Goal: Transaction & Acquisition: Purchase product/service

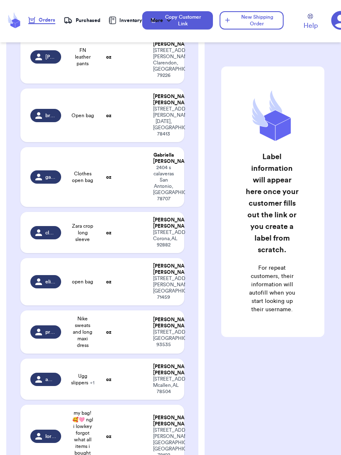
click at [255, 322] on div "Label information will appear here once your customer fills out the link or you…" at bounding box center [272, 202] width 103 height 271
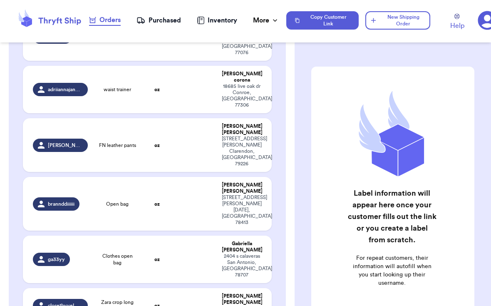
scroll to position [222, 0]
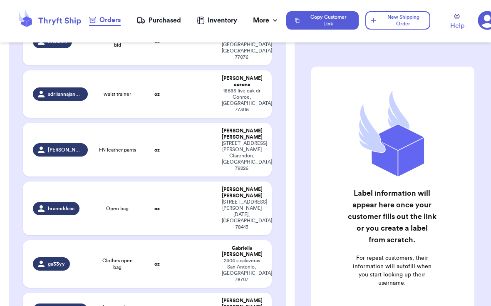
click at [99, 257] on span "Clothes open bag" at bounding box center [118, 263] width 40 height 13
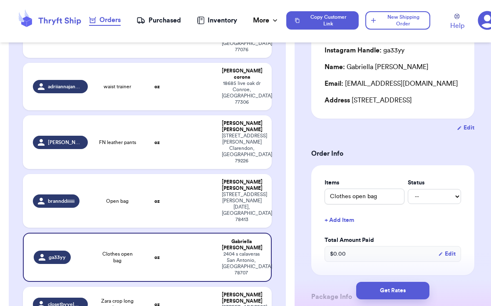
scroll to position [230, 0]
click at [66, 286] on td "closetbyyelmita" at bounding box center [57, 303] width 69 height 35
type input "Zara crop long sleeve"
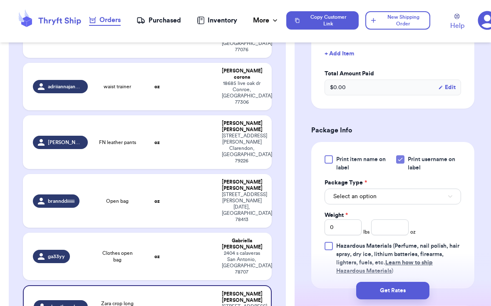
scroll to position [272, 0]
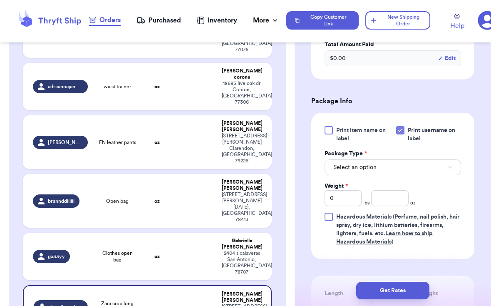
click at [341, 175] on button "Select an option" at bounding box center [392, 167] width 136 height 16
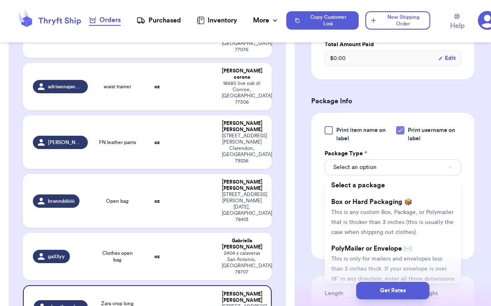
click at [341, 258] on li "PolyMailer or Envelope ✉️ This is only for mailers and envelopes less than 3 in…" at bounding box center [392, 268] width 136 height 57
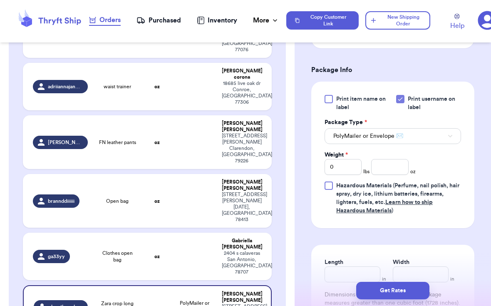
scroll to position [306, 0]
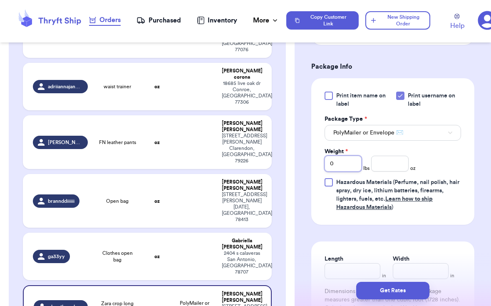
click at [338, 171] on input "0" at bounding box center [342, 164] width 37 height 16
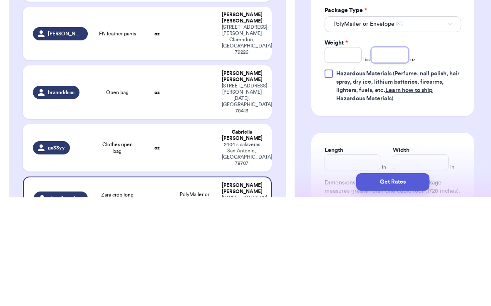
click at [341, 156] on input "number" at bounding box center [389, 164] width 37 height 16
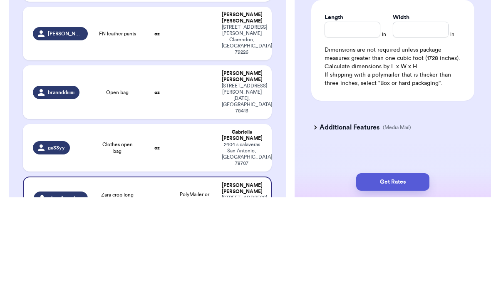
scroll to position [447, 0]
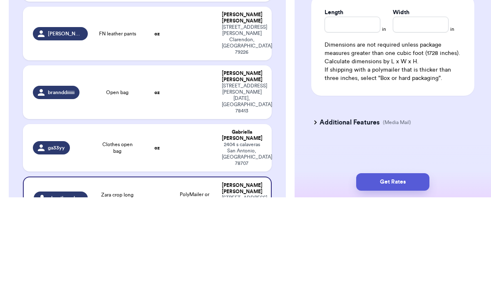
type input "4.6"
click at [341, 125] on input "Length" at bounding box center [352, 133] width 56 height 16
type input "7"
click at [341, 125] on input "Width *" at bounding box center [420, 133] width 56 height 16
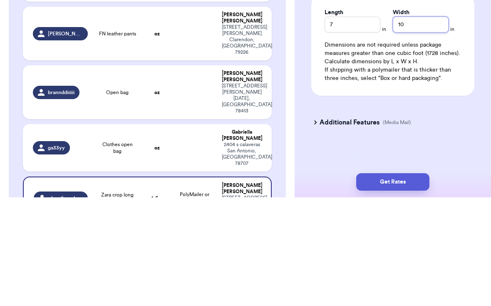
type input "10"
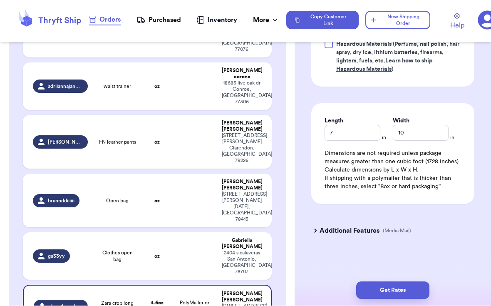
click at [341, 281] on button "Get Rates" at bounding box center [392, 289] width 73 height 17
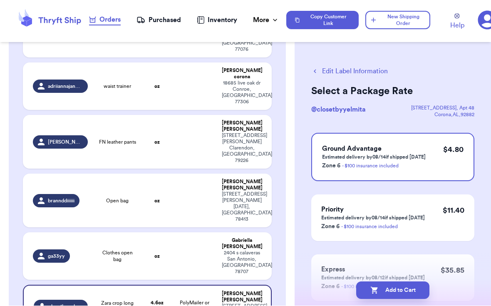
click at [341, 281] on button "Add to Cart" at bounding box center [392, 289] width 73 height 17
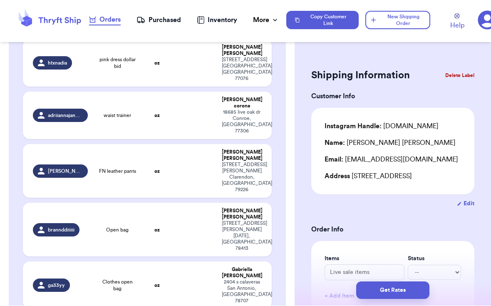
scroll to position [200, 0]
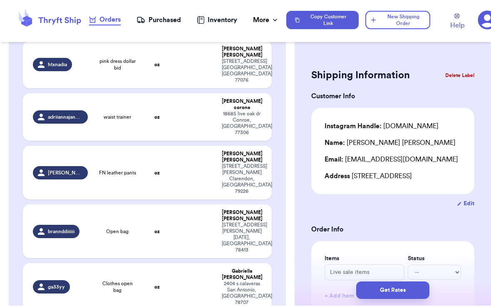
click at [93, 263] on td "Clothes open bag" at bounding box center [118, 286] width 50 height 47
type input "Clothes open bag"
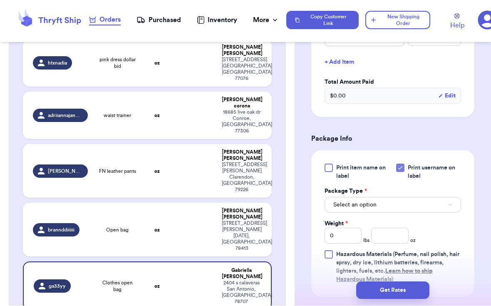
scroll to position [234, 0]
click at [341, 210] on button "Select an option" at bounding box center [392, 205] width 136 height 16
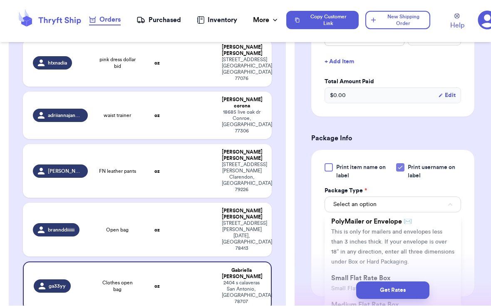
scroll to position [66, 0]
click at [341, 239] on span "This is only for mailers and envelopes less than 3 inches thick. If your envelo…" at bounding box center [392, 245] width 123 height 36
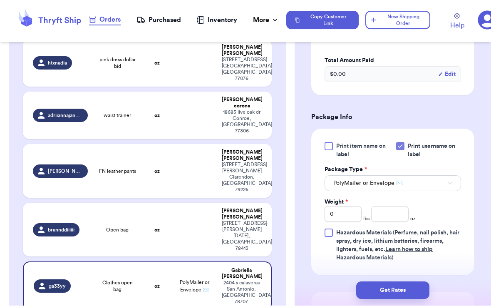
scroll to position [272, 0]
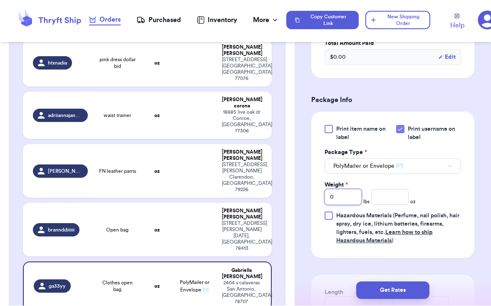
click at [341, 200] on input "0" at bounding box center [342, 197] width 37 height 16
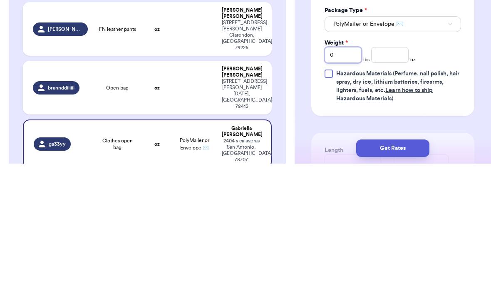
click at [341, 189] on input "0" at bounding box center [342, 197] width 37 height 16
type input "2"
click at [341, 189] on input "number" at bounding box center [389, 197] width 37 height 16
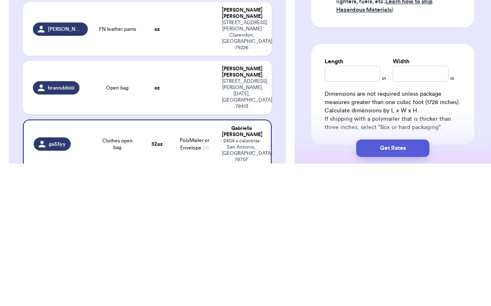
scroll to position [365, 0]
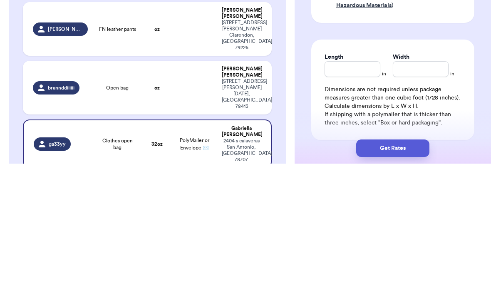
type input "2.2"
click at [341, 203] on input "Length" at bounding box center [352, 211] width 56 height 16
type input "12"
click at [341, 203] on input "Width *" at bounding box center [420, 211] width 56 height 16
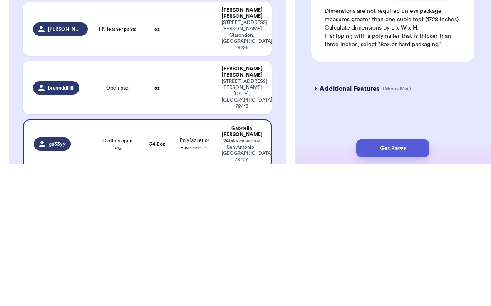
scroll to position [454, 0]
type input "15"
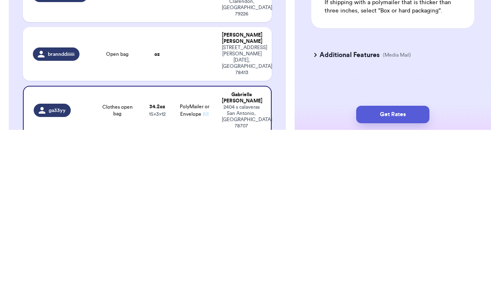
scroll to position [15, 0]
click at [341, 281] on button "Get Rates" at bounding box center [392, 289] width 73 height 17
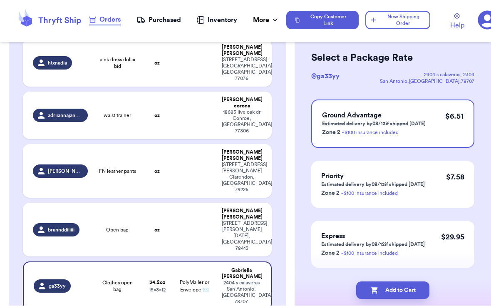
scroll to position [35, 0]
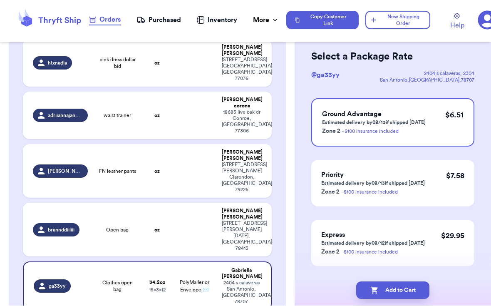
click at [341, 281] on button "Add to Cart" at bounding box center [392, 289] width 73 height 17
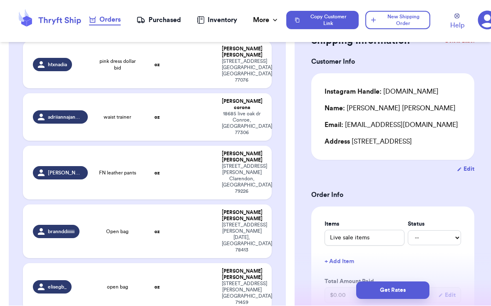
type input "Nike sweats and long maxi dress"
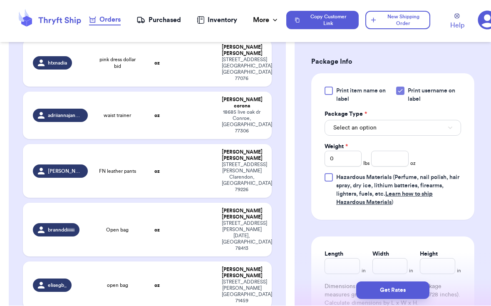
scroll to position [312, 0]
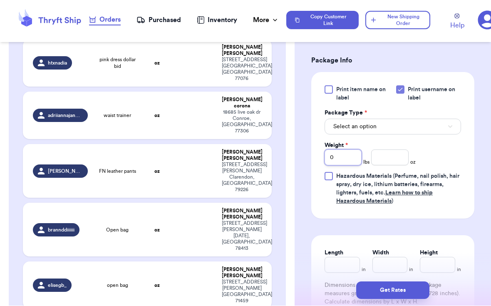
click at [341, 165] on input "0" at bounding box center [342, 158] width 37 height 16
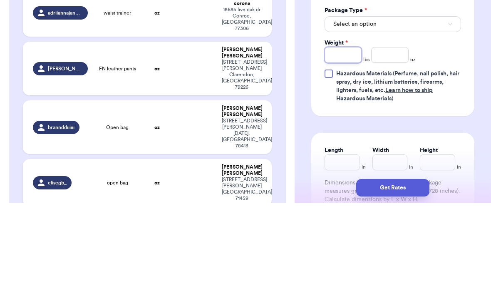
type input "1"
click at [341, 150] on input "number" at bounding box center [389, 158] width 37 height 16
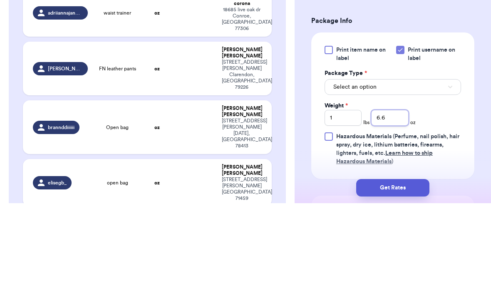
scroll to position [250, 0]
type input "6.6"
click at [341, 181] on button "Select an option" at bounding box center [392, 189] width 136 height 16
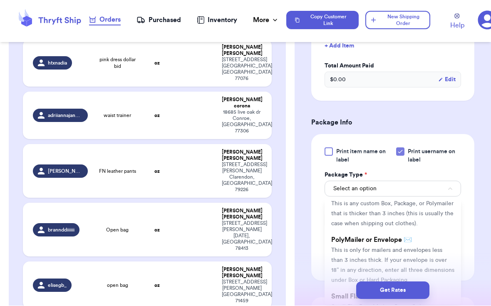
scroll to position [39, 0]
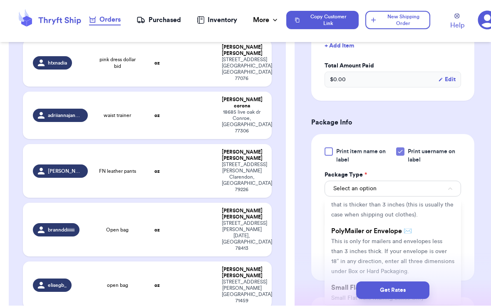
click at [341, 251] on span "This is only for mailers and envelopes less than 3 inches thick. If your envelo…" at bounding box center [392, 257] width 123 height 36
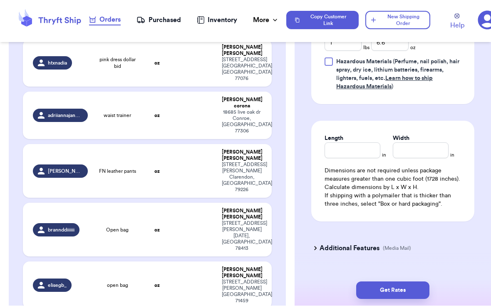
scroll to position [427, 0]
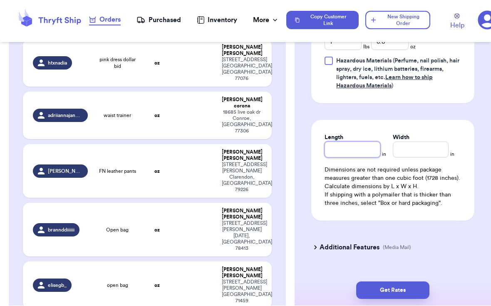
click at [341, 158] on input "Length" at bounding box center [352, 150] width 56 height 16
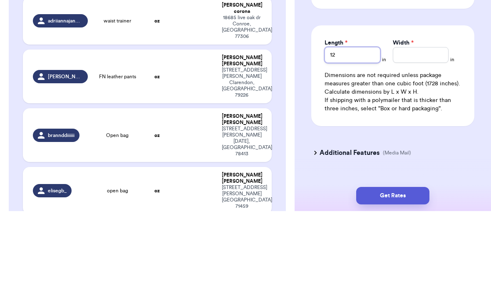
type input "12"
click at [341, 142] on input "Width *" at bounding box center [420, 150] width 56 height 16
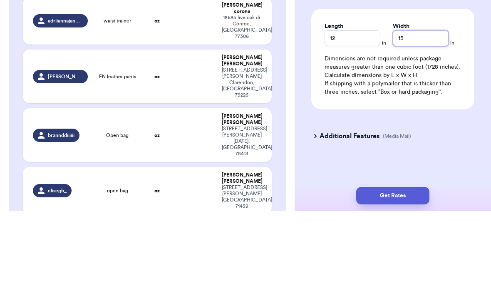
scroll to position [454, 0]
type input "15"
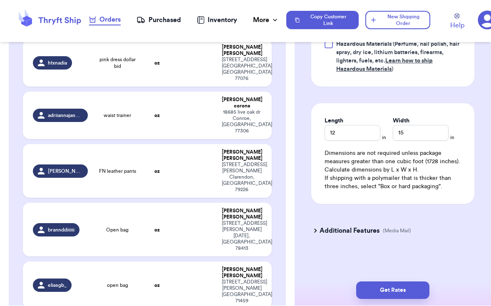
click at [341, 281] on button "Get Rates" at bounding box center [392, 289] width 73 height 17
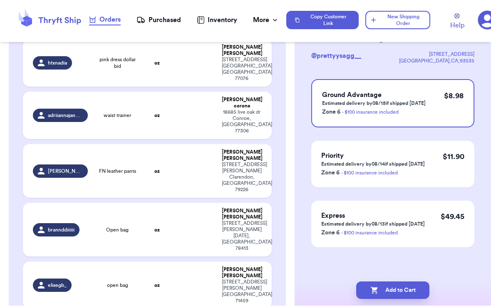
scroll to position [0, 0]
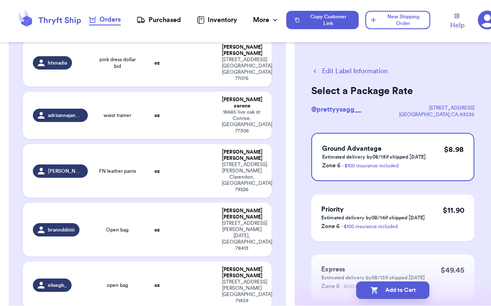
click at [341, 283] on button "Add to Cart" at bounding box center [392, 289] width 73 height 17
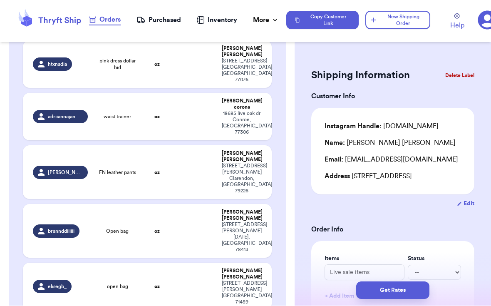
scroll to position [202, 0]
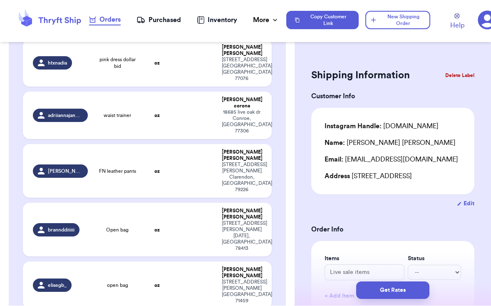
click at [163, 203] on td "oz" at bounding box center [157, 230] width 30 height 54
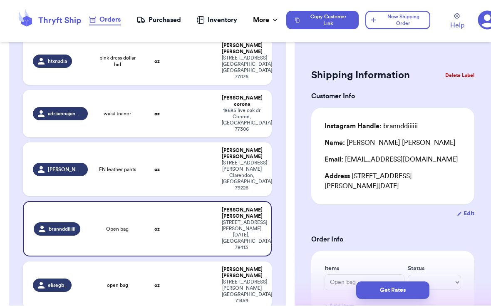
type input "Open bag"
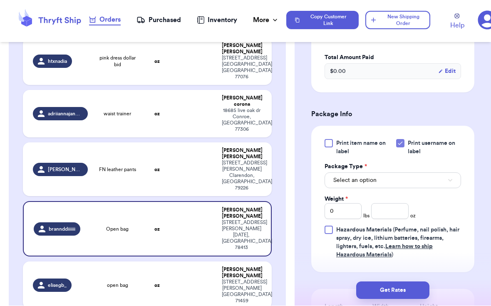
scroll to position [269, 0]
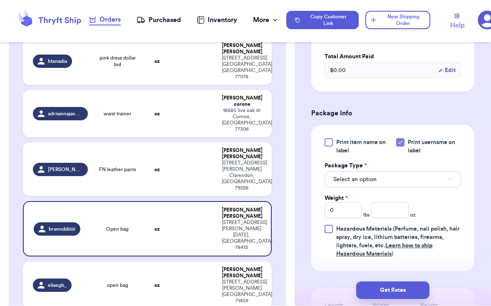
click at [341, 178] on button "Select an option" at bounding box center [392, 180] width 136 height 16
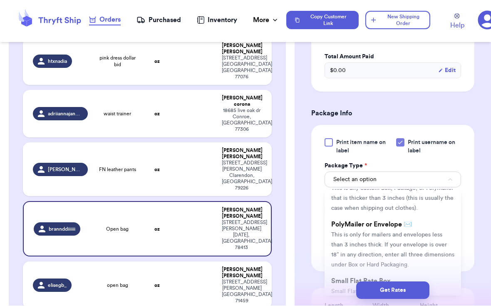
scroll to position [40, 0]
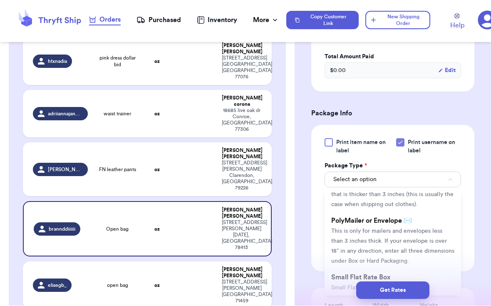
click at [341, 232] on span "This is only for mailers and envelopes less than 3 inches thick. If your envelo…" at bounding box center [392, 246] width 123 height 36
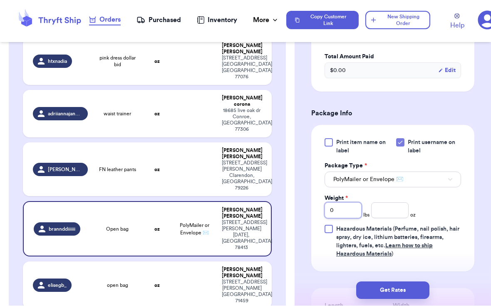
click at [341, 212] on input "0" at bounding box center [342, 210] width 37 height 16
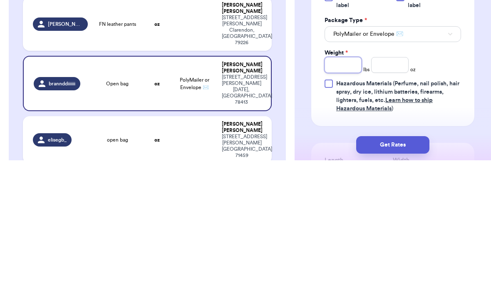
type input "2"
click at [341, 202] on input "number" at bounding box center [389, 210] width 37 height 16
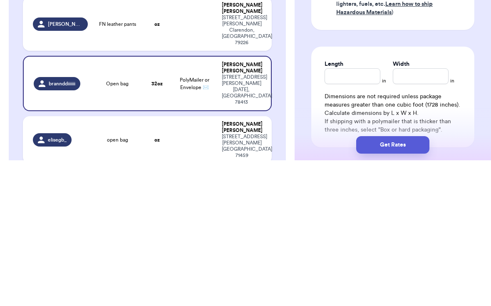
scroll to position [366, 0]
type input "12.6"
click at [338, 212] on input "Length" at bounding box center [352, 220] width 56 height 16
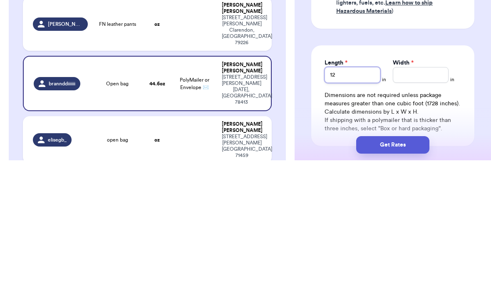
type input "12"
click at [341, 212] on input "Width *" at bounding box center [420, 220] width 56 height 16
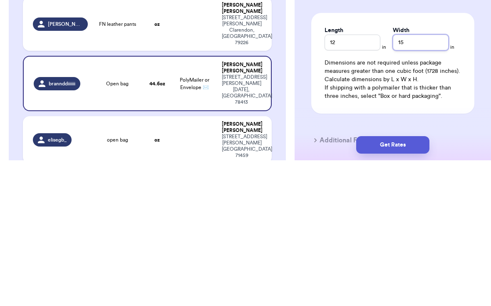
scroll to position [400, 0]
type input "15"
click at [341, 281] on button "Get Rates" at bounding box center [392, 289] width 73 height 17
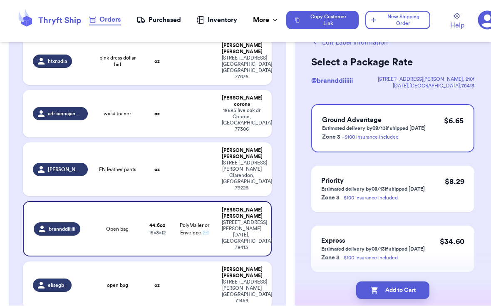
scroll to position [29, 0]
click at [341, 281] on button "Add to Cart" at bounding box center [392, 289] width 73 height 17
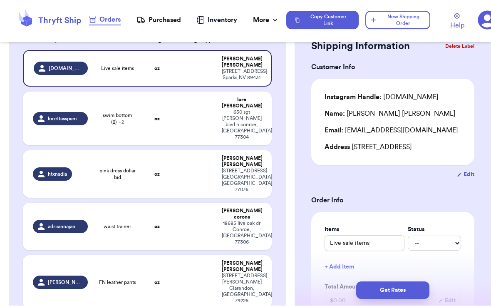
scroll to position [88, 0]
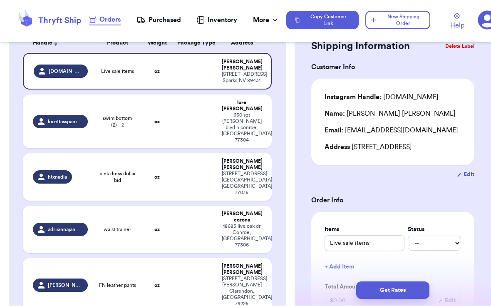
click at [54, 118] on span "lorettasspamacc" at bounding box center [65, 121] width 35 height 7
type input "swim bottom (2)"
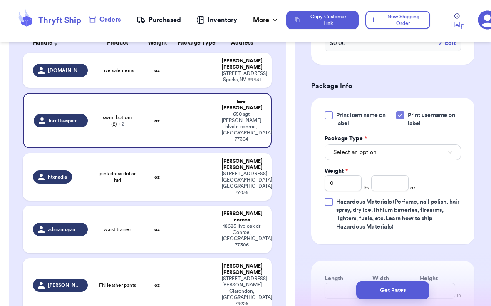
scroll to position [349, 0]
click at [341, 158] on button "Select an option" at bounding box center [392, 152] width 136 height 16
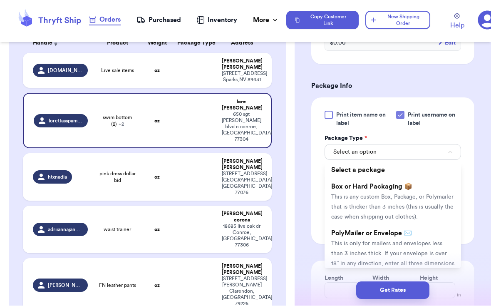
click at [341, 248] on li "PolyMailer or Envelope ✉️ This is only for mailers and envelopes less than 3 in…" at bounding box center [392, 253] width 136 height 57
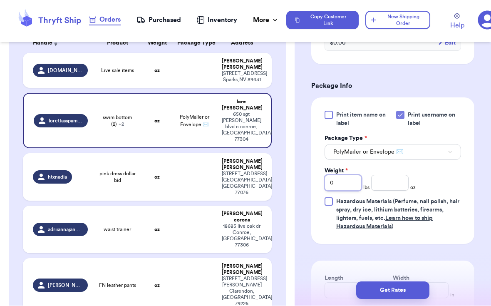
click at [341, 185] on input "0" at bounding box center [342, 183] width 37 height 16
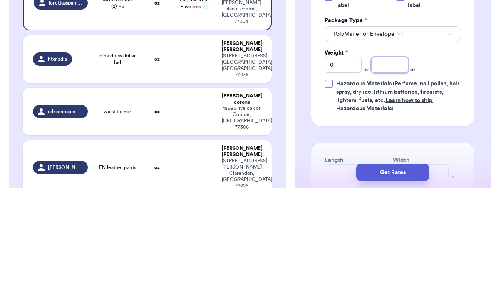
click at [341, 175] on input "number" at bounding box center [389, 183] width 37 height 16
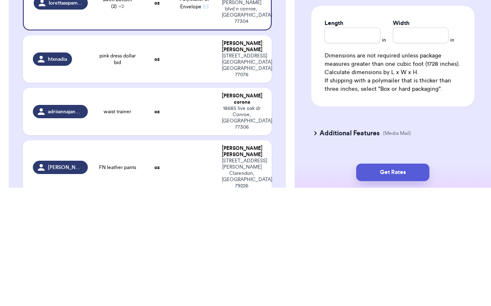
scroll to position [486, 0]
type input "15.3"
click at [341, 146] on input "Length" at bounding box center [352, 154] width 56 height 16
type input "7"
click at [341, 146] on input "Width *" at bounding box center [420, 154] width 56 height 16
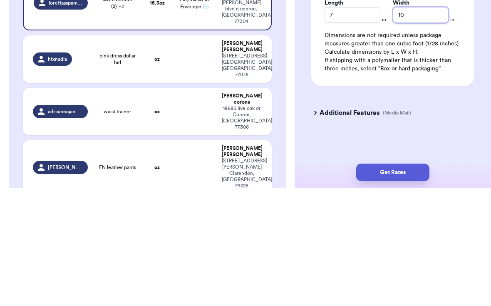
scroll to position [506, 0]
type input "10"
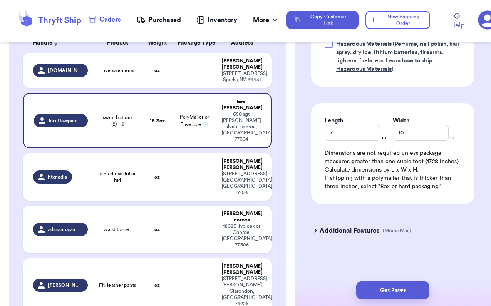
click at [341, 281] on button "Get Rates" at bounding box center [392, 289] width 73 height 17
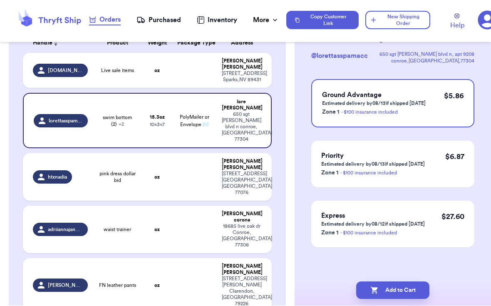
scroll to position [0, 0]
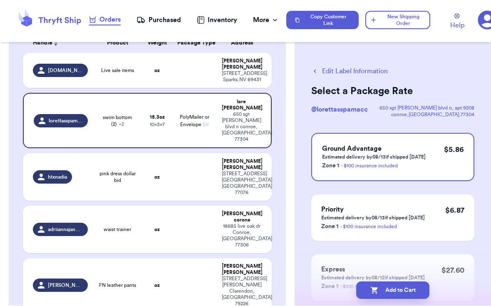
click at [341, 281] on button "Add to Cart" at bounding box center [392, 289] width 73 height 17
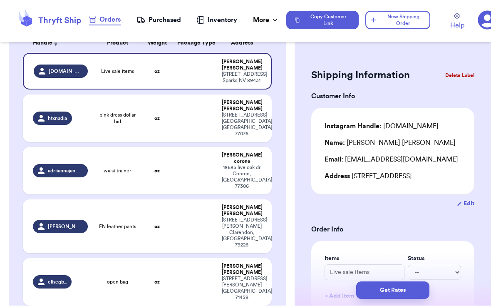
click at [185, 111] on td at bounding box center [194, 118] width 45 height 47
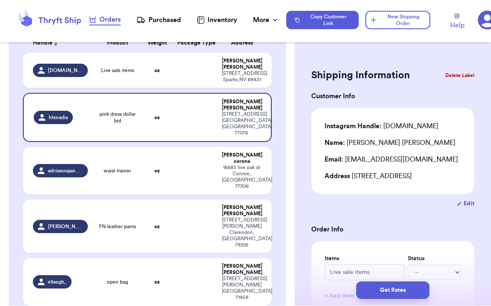
type input "pink dress dollar bid"
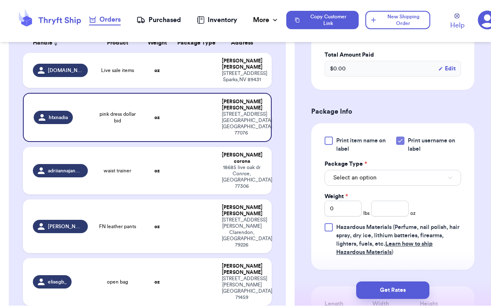
scroll to position [264, 0]
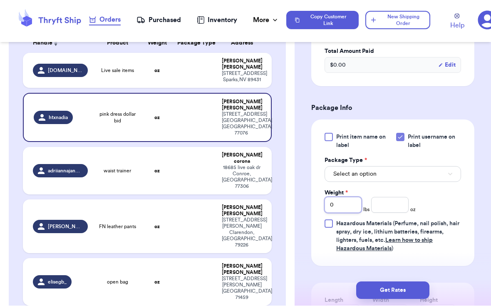
click at [341, 206] on input "0" at bounding box center [342, 205] width 37 height 16
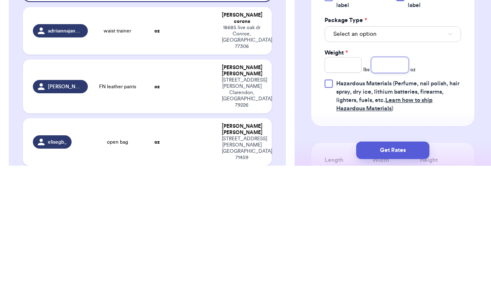
click at [341, 197] on input "number" at bounding box center [389, 205] width 37 height 16
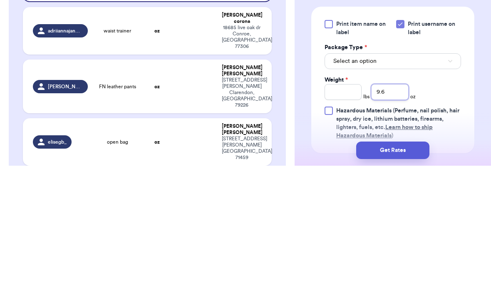
scroll to position [237, 0]
type input "9.6"
click at [341, 194] on button "Select an option" at bounding box center [392, 202] width 136 height 16
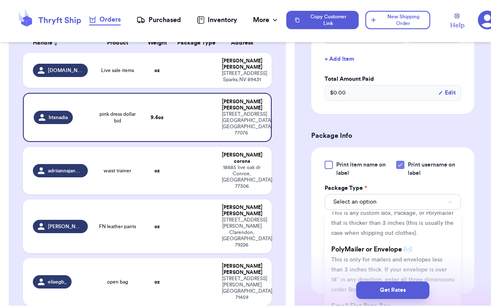
scroll to position [34, 0]
click at [341, 254] on li "PolyMailer or Envelope ✉️ This is only for mailers and envelopes less than 3 in…" at bounding box center [392, 269] width 136 height 57
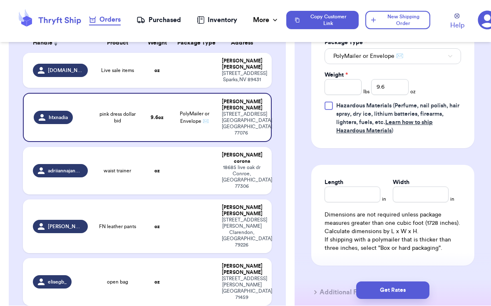
scroll to position [383, 0]
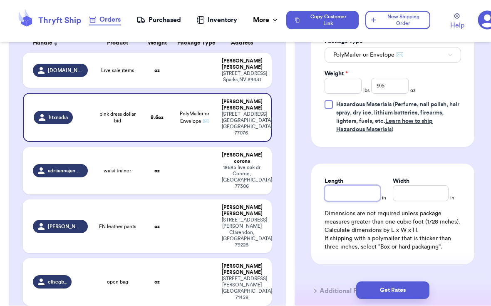
click at [341, 200] on input "Length" at bounding box center [352, 193] width 56 height 16
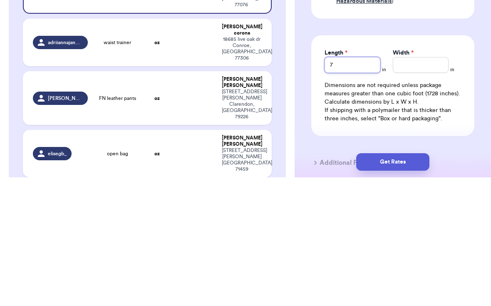
type input "7"
click at [341, 185] on input "Width *" at bounding box center [420, 193] width 56 height 16
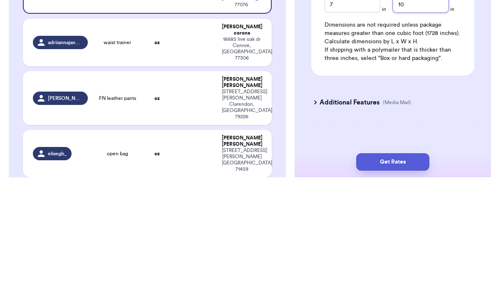
scroll to position [444, 0]
type input "10"
click at [341, 221] on div "Additional Features (Media Mail)" at bounding box center [387, 231] width 163 height 20
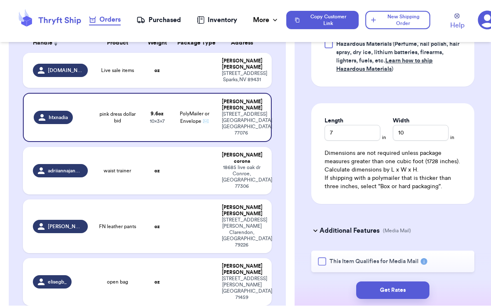
click at [341, 281] on button "Get Rates" at bounding box center [392, 289] width 73 height 17
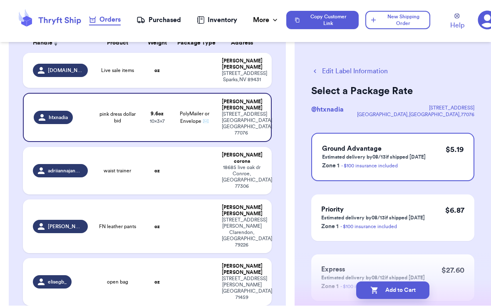
click at [341, 281] on button "Add to Cart" at bounding box center [392, 289] width 73 height 17
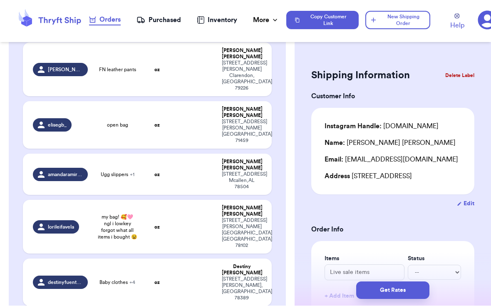
scroll to position [242, 0]
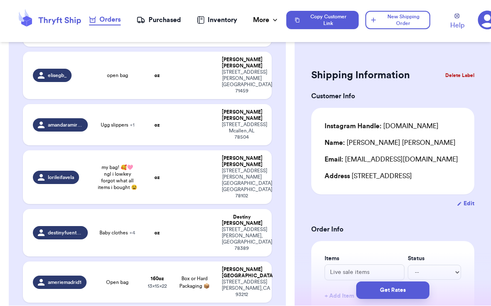
click at [130, 209] on td "Baby clothes + 4" at bounding box center [118, 232] width 50 height 47
type input "Baby clothes"
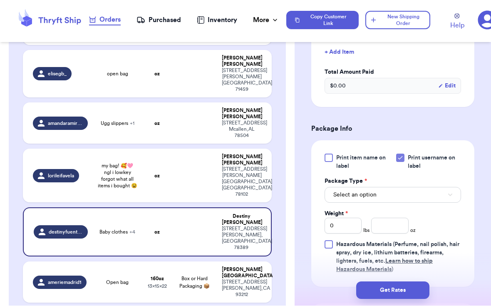
scroll to position [360, 0]
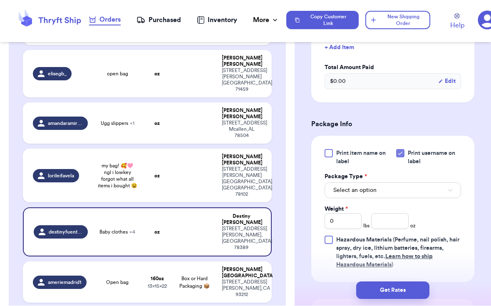
click at [341, 188] on button "Select an option" at bounding box center [392, 191] width 136 height 16
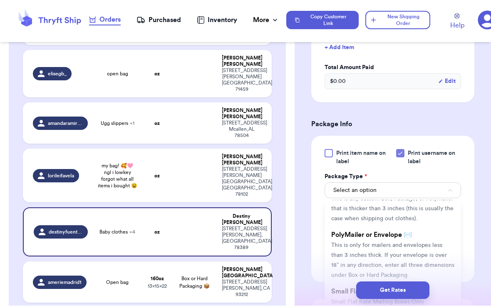
scroll to position [41, 0]
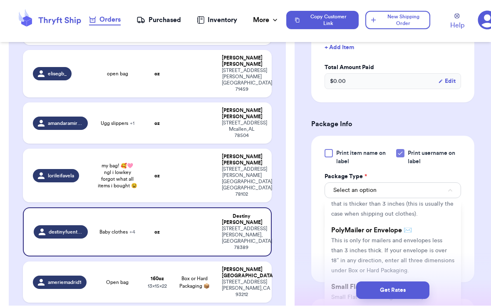
click at [341, 246] on span "This is only for mailers and envelopes less than 3 inches thick. If your envelo…" at bounding box center [392, 256] width 123 height 36
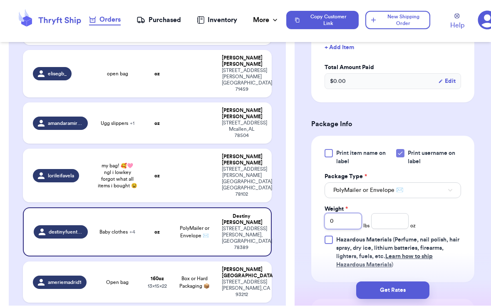
click at [341, 216] on input "0" at bounding box center [342, 221] width 37 height 16
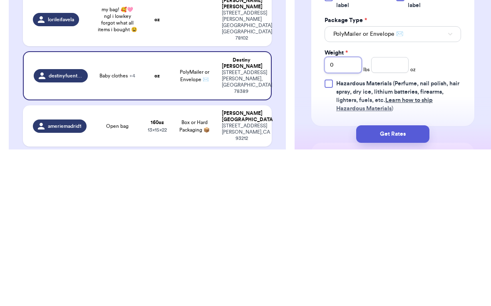
type input "20"
click at [341, 213] on input "20" at bounding box center [342, 221] width 37 height 16
type input "2"
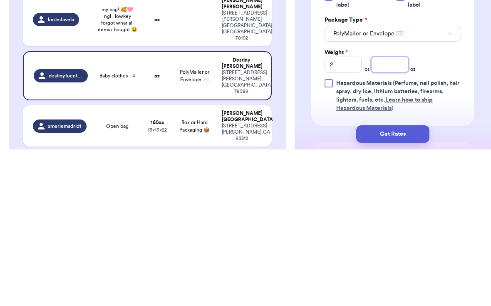
click at [341, 213] on input "number" at bounding box center [389, 221] width 37 height 16
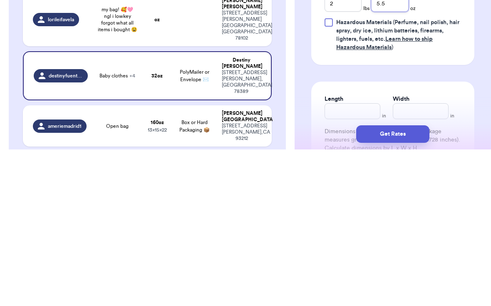
scroll to position [428, 0]
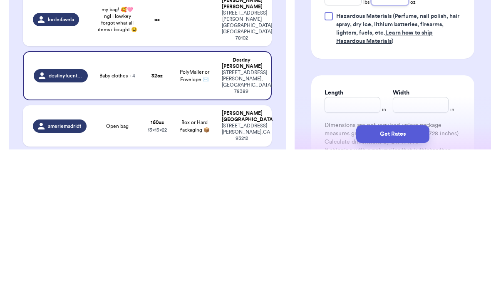
type input "5.5"
click at [341, 253] on input "Length" at bounding box center [352, 261] width 56 height 16
type input "12"
click at [341, 253] on input "Width *" at bounding box center [420, 261] width 56 height 16
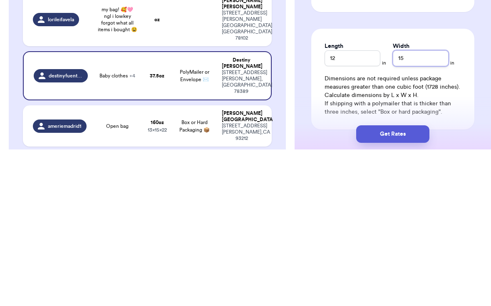
scroll to position [475, 0]
type input "15"
click at [341, 281] on button "Get Rates" at bounding box center [392, 289] width 73 height 17
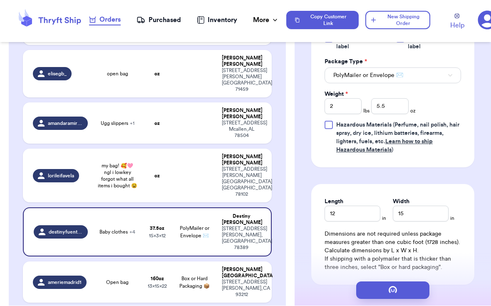
scroll to position [0, 0]
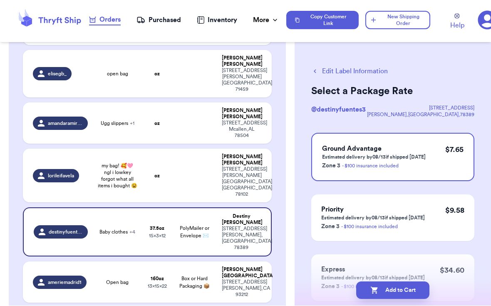
click at [341, 281] on button "Add to Cart" at bounding box center [392, 289] width 73 height 17
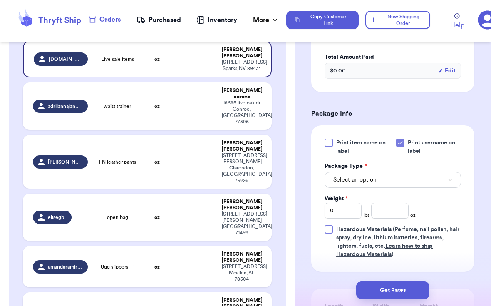
scroll to position [261, 0]
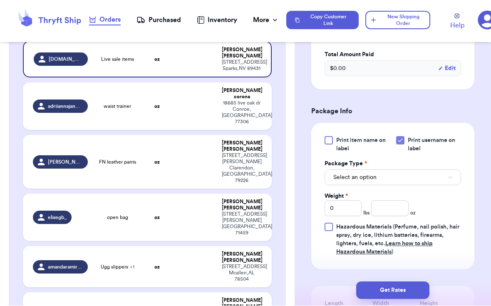
click at [341, 185] on button "Select an option" at bounding box center [392, 178] width 136 height 16
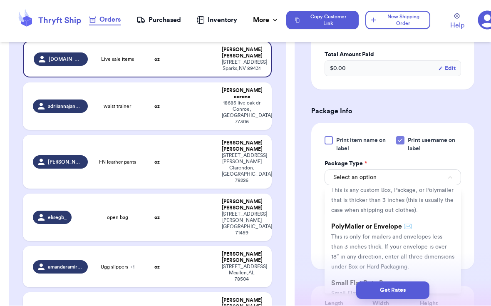
scroll to position [43, 0]
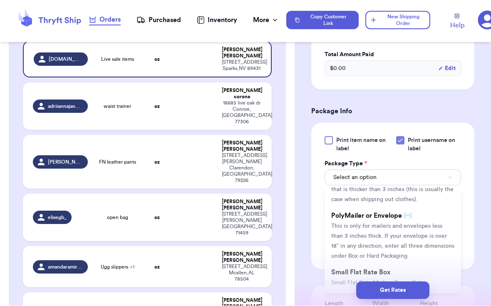
click at [341, 235] on span "This is only for mailers and envelopes less than 3 inches thick. If your envelo…" at bounding box center [392, 241] width 123 height 36
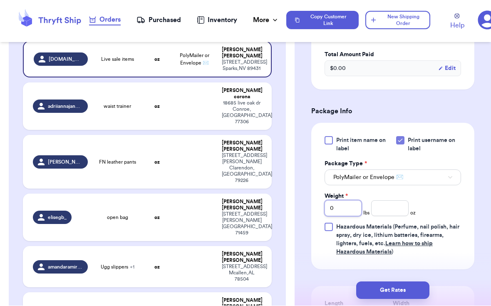
click at [341, 216] on input "0" at bounding box center [342, 208] width 37 height 16
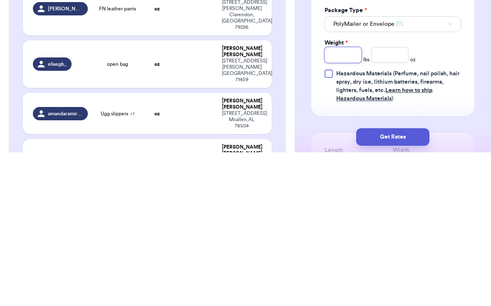
type input "1"
click at [341, 200] on input "number" at bounding box center [389, 208] width 37 height 16
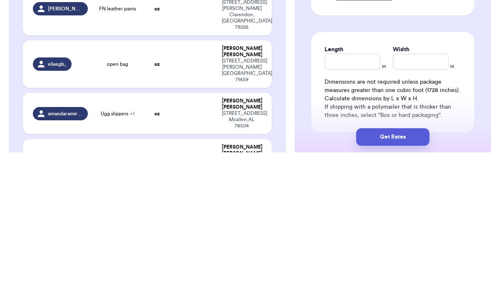
scroll to position [363, 0]
type input "6.1"
click at [341, 206] on input "Length" at bounding box center [352, 214] width 56 height 16
type input "12"
click at [341, 206] on input "Width *" at bounding box center [420, 214] width 56 height 16
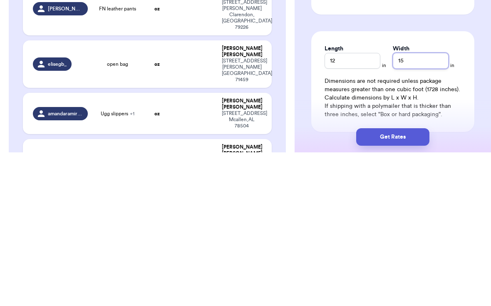
type input "15"
click at [341, 281] on button "Get Rates" at bounding box center [392, 289] width 73 height 17
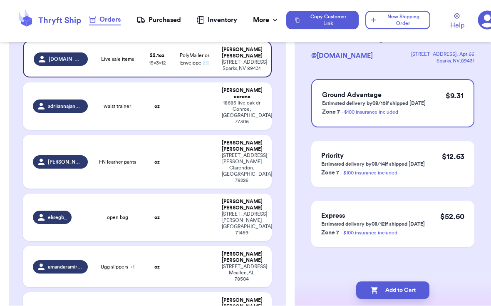
scroll to position [0, 0]
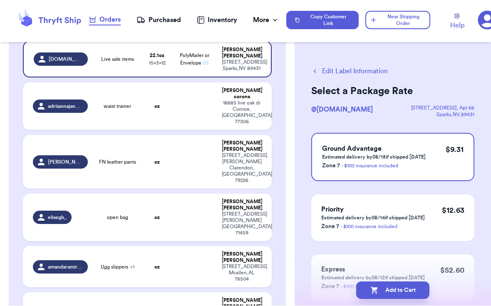
click at [341, 281] on button "Add to Cart" at bounding box center [392, 289] width 73 height 17
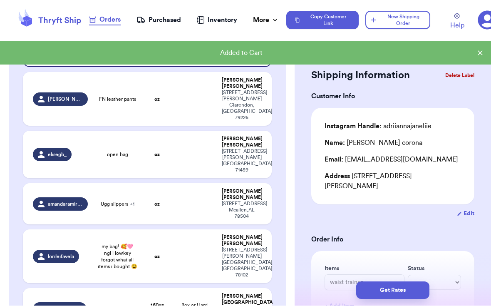
scroll to position [124, 0]
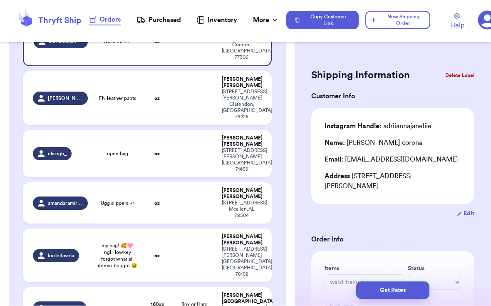
click at [89, 287] on td "ameriemadrid1" at bounding box center [57, 307] width 69 height 41
type input "Open bag"
type input "10"
type input "0"
type input "22"
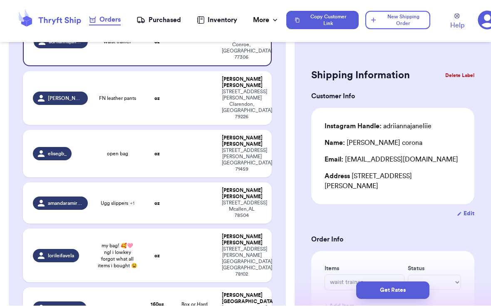
type input "13"
type input "15"
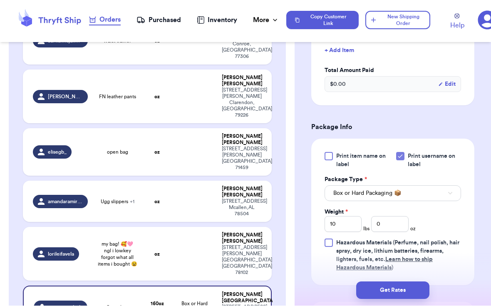
scroll to position [256, 0]
click at [341, 185] on button "Box or Hard Packaging 📦" at bounding box center [392, 193] width 136 height 16
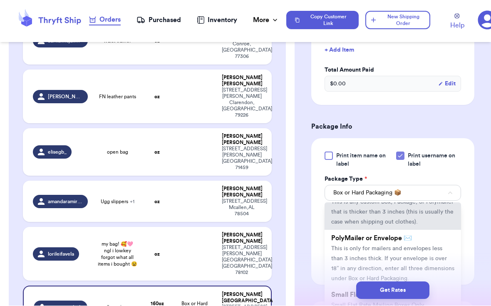
scroll to position [41, 0]
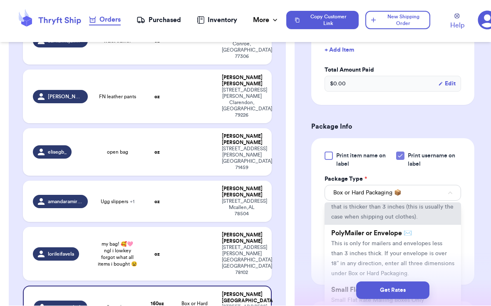
click at [341, 241] on span "This is only for mailers and envelopes less than 3 inches thick. If your envelo…" at bounding box center [392, 259] width 123 height 36
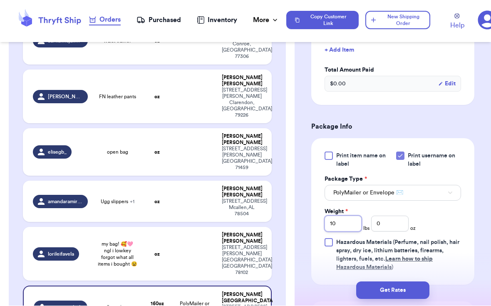
click at [341, 216] on input "10" at bounding box center [342, 224] width 37 height 16
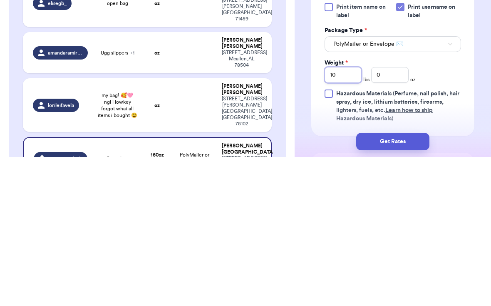
type input "1"
click at [341, 216] on input "0" at bounding box center [389, 224] width 37 height 16
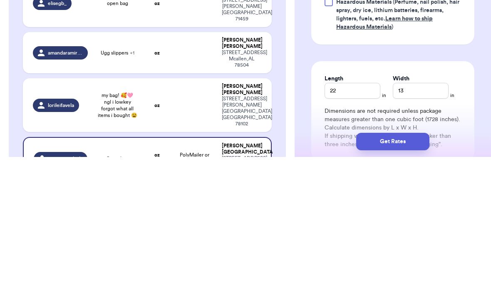
scroll to position [348, 0]
type input "12.5"
click at [341, 231] on input "22" at bounding box center [352, 239] width 56 height 16
type input "2"
type input "1"
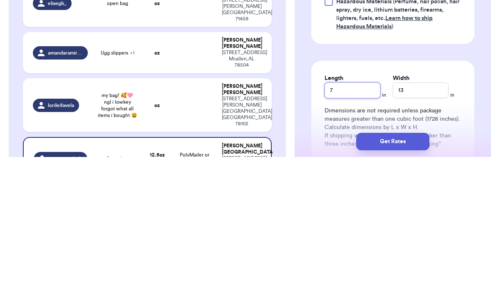
type input "7"
click at [341, 231] on input "13" at bounding box center [420, 239] width 56 height 16
type input "1"
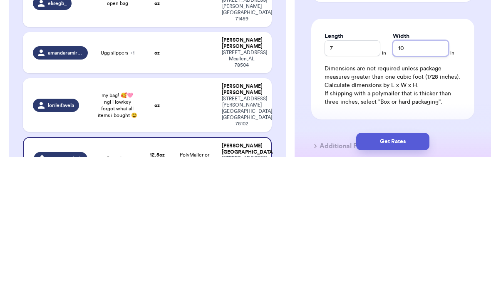
scroll to position [391, 0]
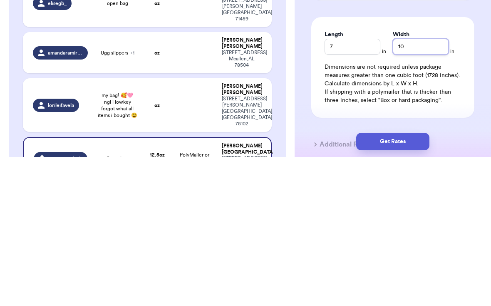
type input "10"
click at [341, 281] on button "Get Rates" at bounding box center [392, 289] width 73 height 17
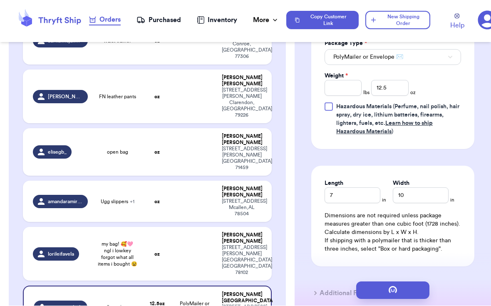
scroll to position [0, 0]
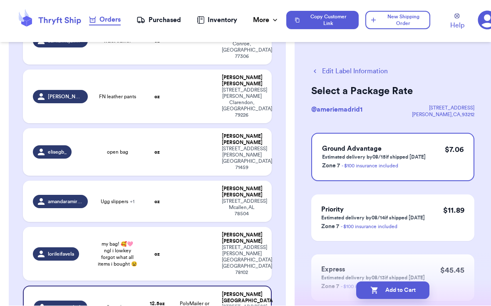
click at [341, 281] on button "Add to Cart" at bounding box center [392, 289] width 73 height 17
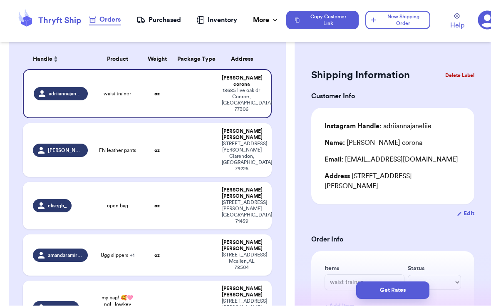
scroll to position [70, 0]
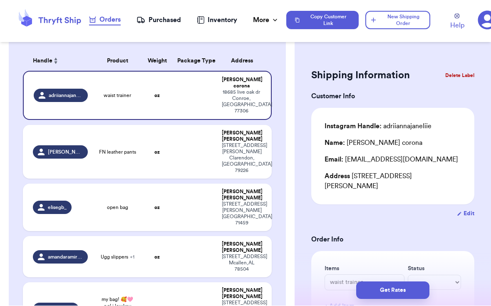
click at [54, 201] on div "elisegb_" at bounding box center [52, 207] width 39 height 13
type input "open bag"
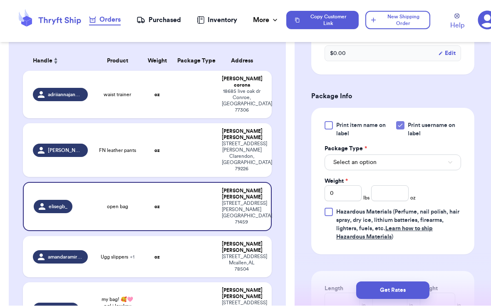
scroll to position [289, 0]
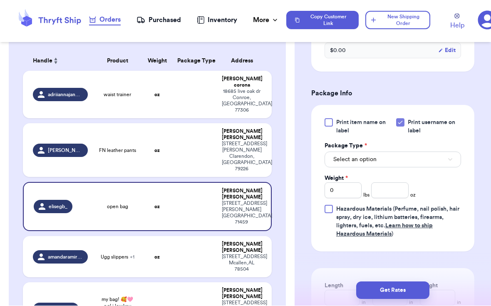
click at [341, 161] on button "Select an option" at bounding box center [392, 160] width 136 height 16
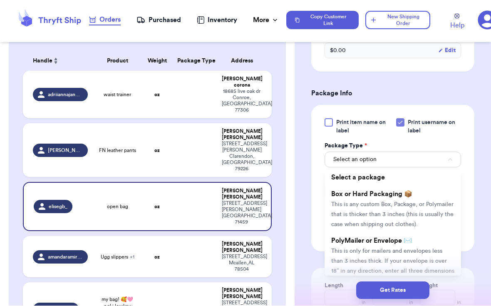
click at [341, 241] on span "PolyMailer or Envelope ✉️" at bounding box center [371, 240] width 81 height 7
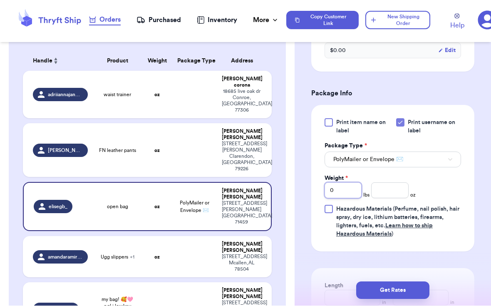
click at [341, 193] on input "0" at bounding box center [342, 191] width 37 height 16
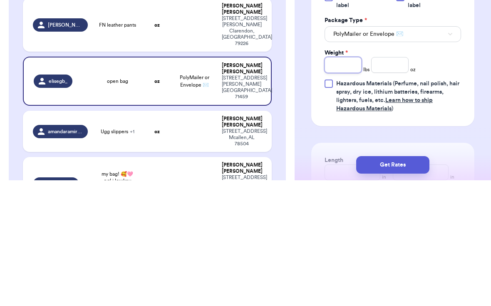
type input "4"
click at [341, 183] on input "number" at bounding box center [389, 191] width 37 height 16
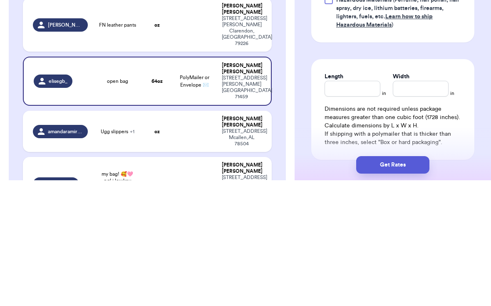
scroll to position [372, 0]
type input "11.7"
click at [341, 207] on input "Length" at bounding box center [352, 215] width 56 height 16
type input "12"
click at [341, 207] on input "Width *" at bounding box center [420, 215] width 56 height 16
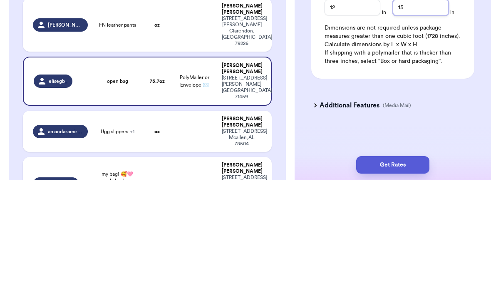
scroll to position [454, 0]
type input "15"
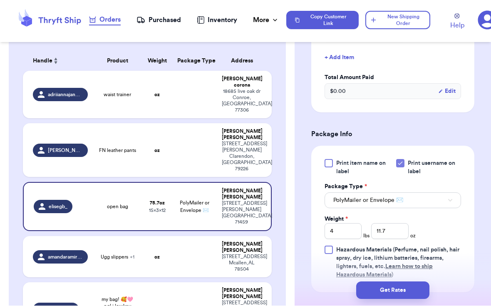
scroll to position [254, 0]
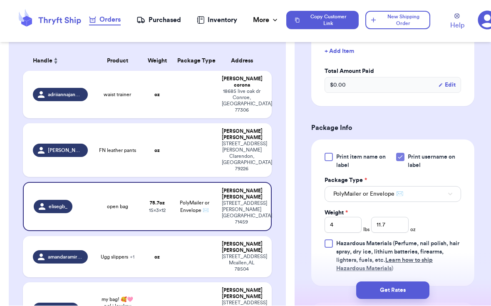
click at [341, 196] on button "PolyMailer or Envelope ✉️" at bounding box center [392, 194] width 136 height 16
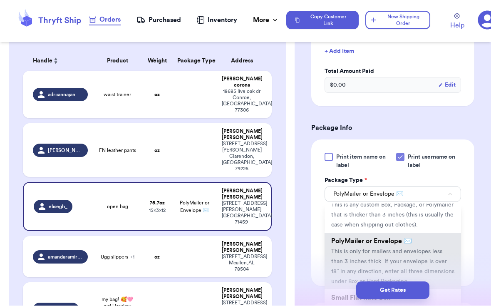
scroll to position [37, 0]
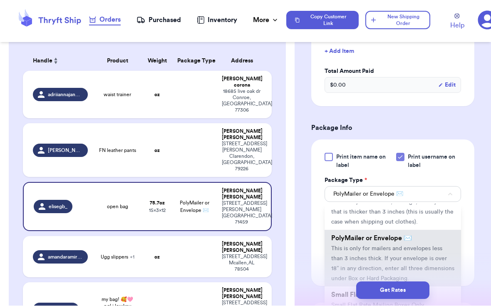
click at [341, 249] on span "This is only for mailers and envelopes less than 3 inches thick. If your envelo…" at bounding box center [392, 264] width 123 height 36
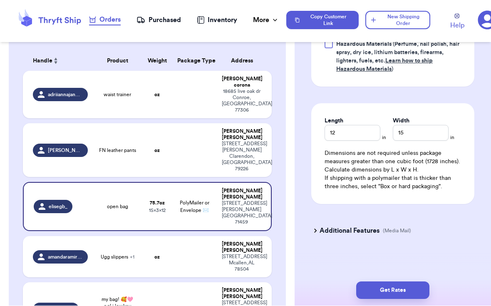
scroll to position [454, 0]
click at [341, 136] on input "12" at bounding box center [352, 133] width 56 height 16
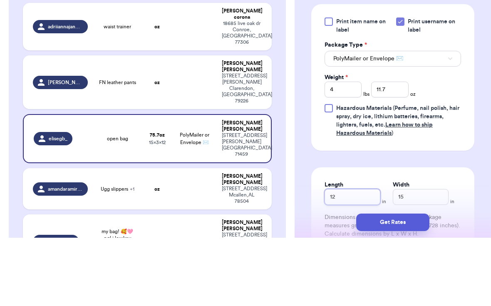
scroll to position [320, 0]
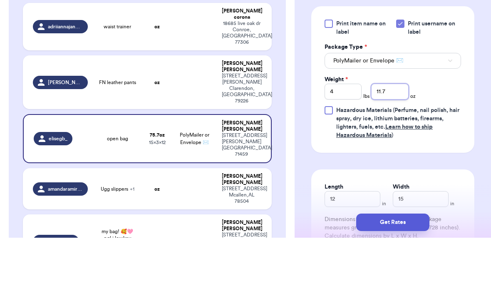
click at [341, 152] on input "11.7" at bounding box center [389, 160] width 37 height 16
type input "1"
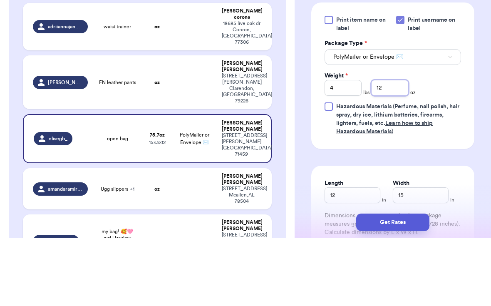
type input "12"
click at [341, 117] on button "PolyMailer or Envelope ✉️" at bounding box center [392, 125] width 136 height 16
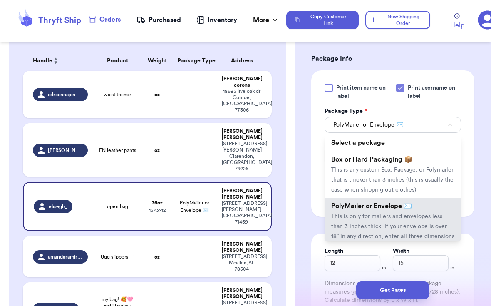
click at [341, 221] on li "PolyMailer or Envelope ✉️ This is only for mailers and envelopes less than 3 in…" at bounding box center [392, 226] width 136 height 57
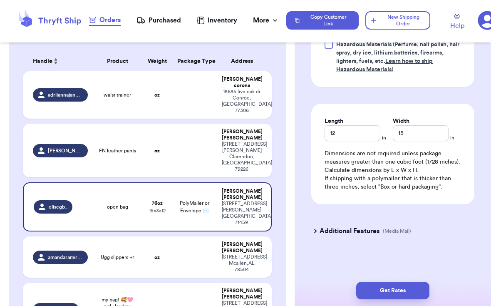
scroll to position [454, 0]
click at [230, 141] on div "[STREET_ADDRESS][PERSON_NAME]" at bounding box center [241, 156] width 39 height 31
type input "FN leather pants"
type input "0"
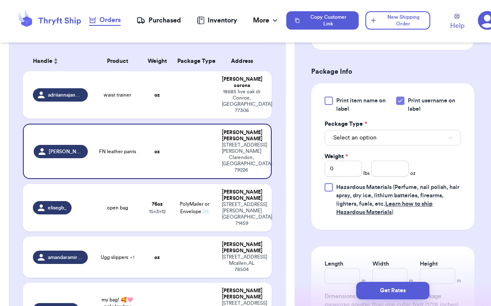
scroll to position [317, 0]
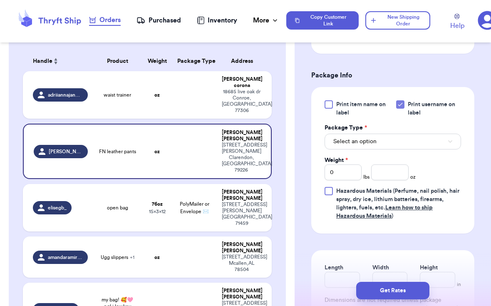
click at [341, 138] on button "Select an option" at bounding box center [392, 141] width 136 height 16
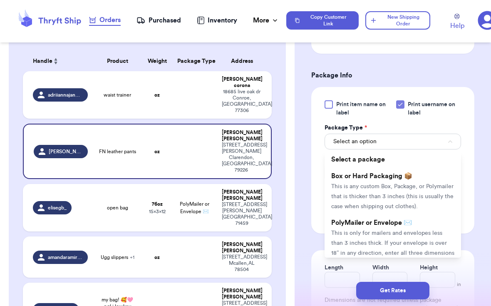
click at [341, 230] on span "This is only for mailers and envelopes less than 3 inches thick. If your envelo…" at bounding box center [392, 248] width 123 height 36
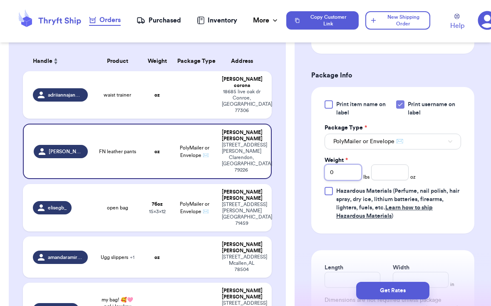
click at [341, 164] on input "0" at bounding box center [342, 172] width 37 height 16
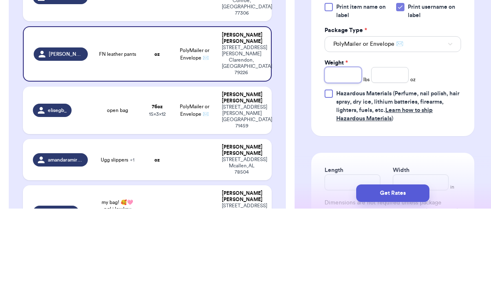
type input "1"
click at [341, 164] on input "number" at bounding box center [389, 172] width 37 height 16
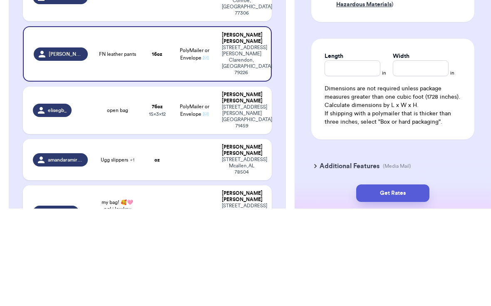
scroll to position [438, 0]
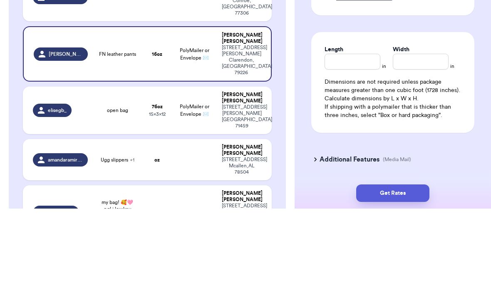
type input "6"
click at [341, 151] on input "Length" at bounding box center [352, 159] width 56 height 16
type input "12"
click at [341, 151] on input "Width *" at bounding box center [420, 159] width 56 height 16
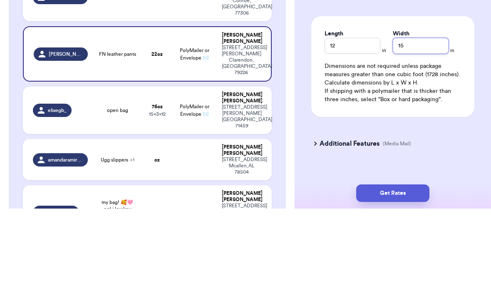
scroll to position [454, 0]
type input "15"
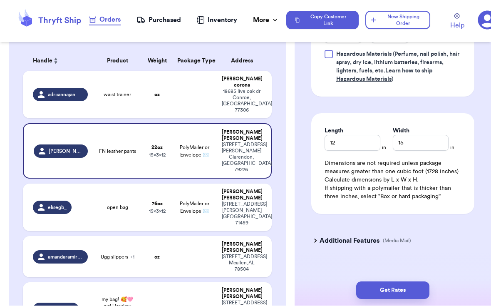
click at [341, 281] on button "Get Rates" at bounding box center [392, 289] width 73 height 17
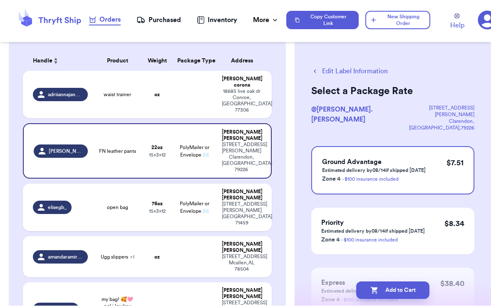
click at [341, 281] on button "Add to Cart" at bounding box center [392, 289] width 73 height 17
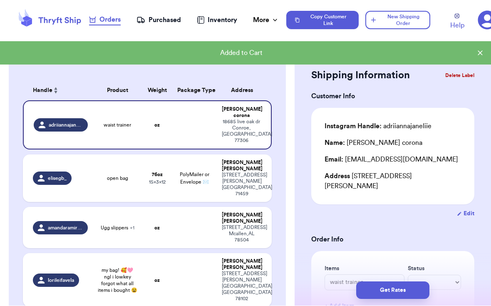
scroll to position [40, 0]
click at [86, 172] on div "elisegb_" at bounding box center [60, 178] width 54 height 13
type input "open bag"
type input "4"
type input "12"
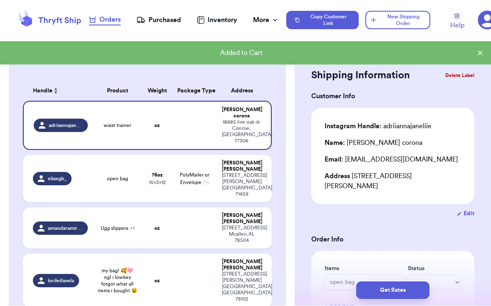
type input "12"
type input "15"
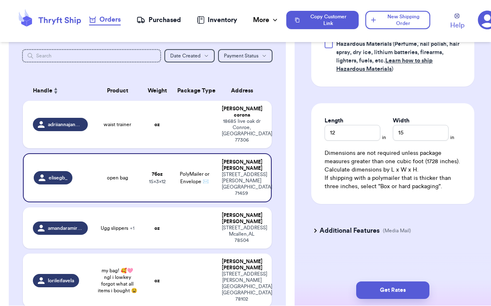
scroll to position [454, 0]
click at [341, 281] on button "Get Rates" at bounding box center [392, 289] width 73 height 17
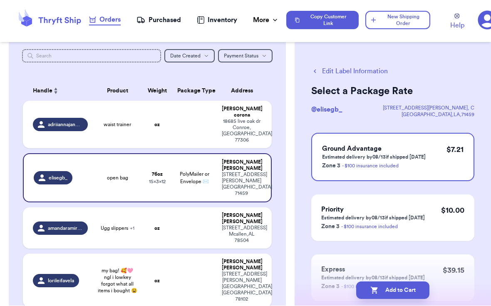
click at [341, 281] on button "Add to Cart" at bounding box center [392, 289] width 73 height 17
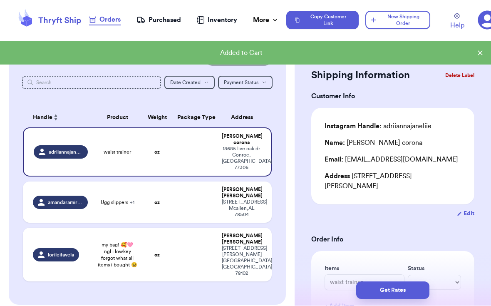
scroll to position [13, 0]
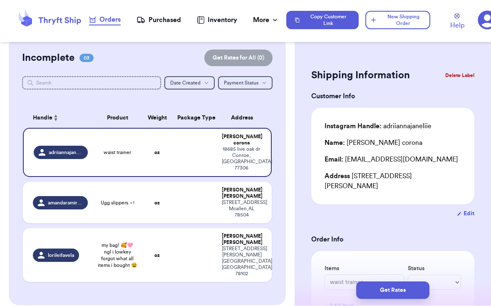
click at [178, 228] on td at bounding box center [194, 255] width 45 height 54
type input "my bag! 🥰🩷 ngl i lowkey forgot what all items i bought 😫"
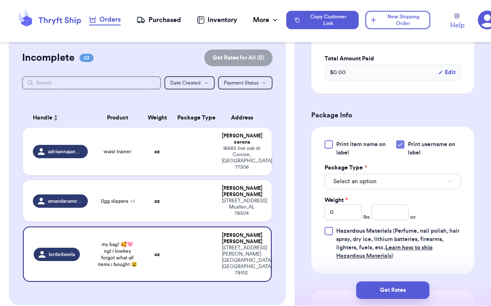
scroll to position [269, 0]
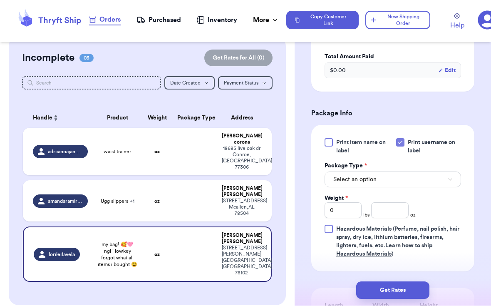
click at [341, 178] on button "Select an option" at bounding box center [392, 180] width 136 height 16
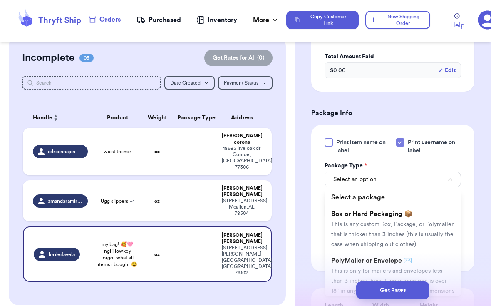
click at [341, 222] on span "This is any custom Box, Package, or Polymailer that is thicker than 3 inches (t…" at bounding box center [392, 235] width 122 height 26
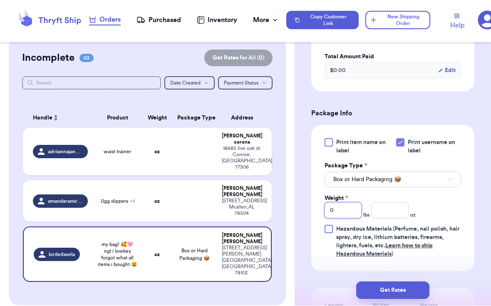
click at [341, 210] on input "0" at bounding box center [342, 210] width 37 height 16
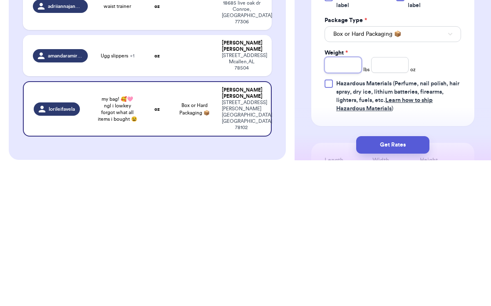
type input "5"
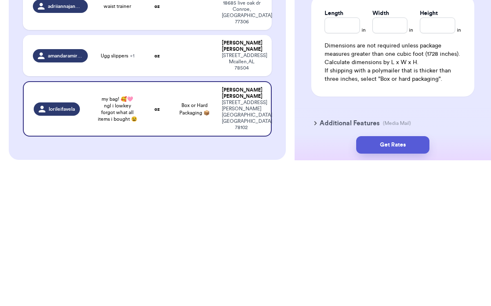
scroll to position [417, 0]
type input "5"
click at [341, 162] on input "Length" at bounding box center [341, 170] width 35 height 16
type input "1"
type input "12"
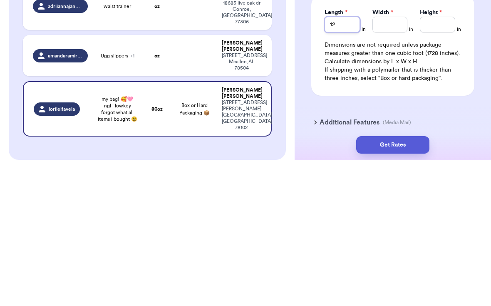
type input "12"
click at [341, 162] on input "Width *" at bounding box center [389, 170] width 35 height 16
type input "8"
click at [341, 162] on input "Height *" at bounding box center [437, 170] width 35 height 16
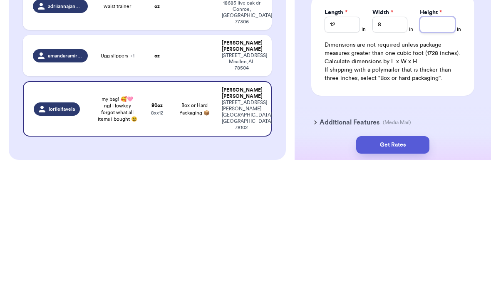
type input "1"
type input "10"
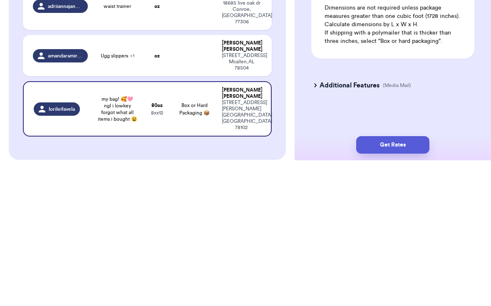
scroll to position [454, 0]
type input "10"
click at [341, 221] on div "Additional Features (Media Mail)" at bounding box center [387, 231] width 163 height 20
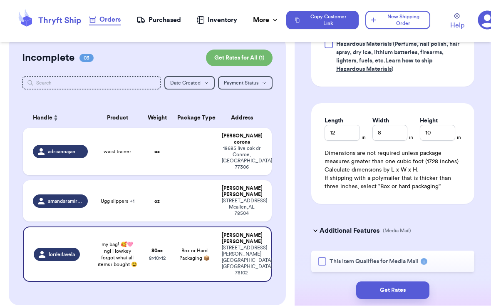
click at [341, 281] on button "Get Rates" at bounding box center [392, 289] width 73 height 17
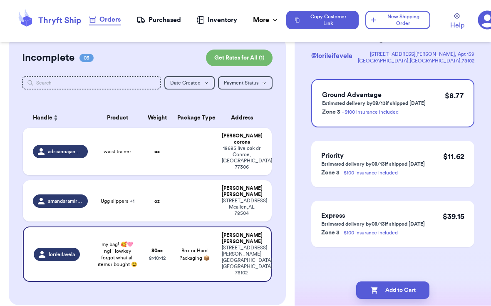
scroll to position [0, 0]
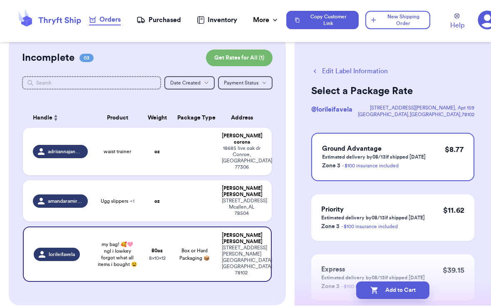
click at [341, 281] on button "Add to Cart" at bounding box center [392, 289] width 73 height 17
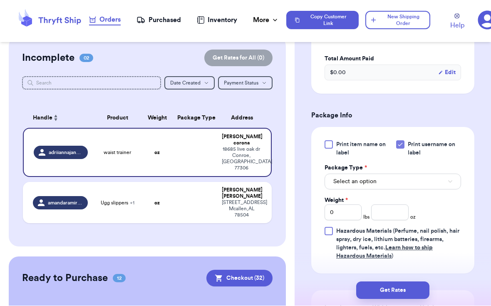
scroll to position [277, 0]
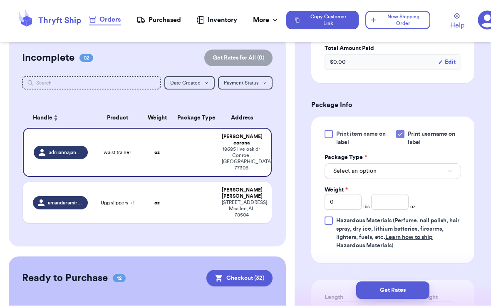
click at [341, 163] on button "Select an option" at bounding box center [392, 171] width 136 height 16
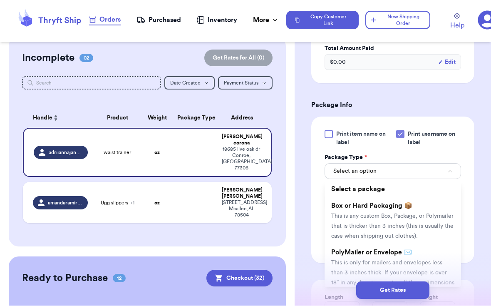
click at [339, 213] on span "This is any custom Box, Package, or Polymailer that is thicker than 3 inches (t…" at bounding box center [392, 226] width 122 height 26
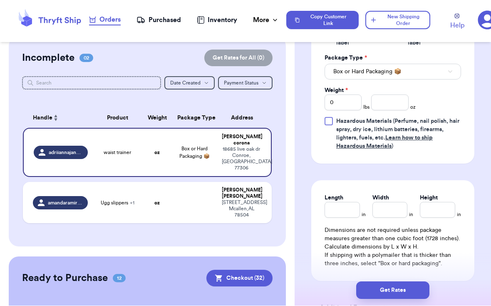
scroll to position [381, 0]
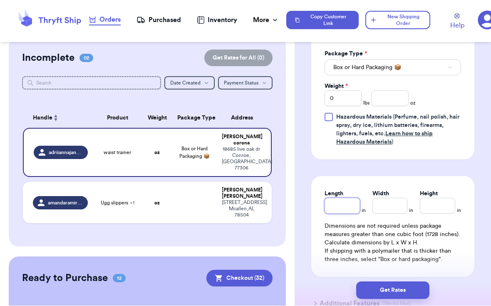
click at [332, 201] on input "Length" at bounding box center [341, 206] width 35 height 16
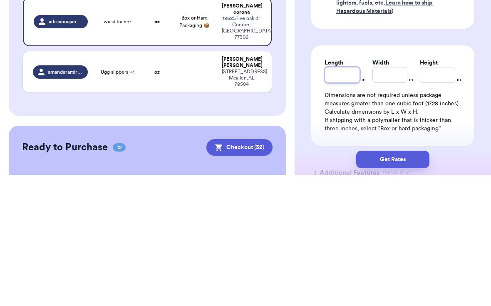
type input "1"
type input "15"
click at [341, 198] on input "Width *" at bounding box center [389, 206] width 35 height 16
type input "1"
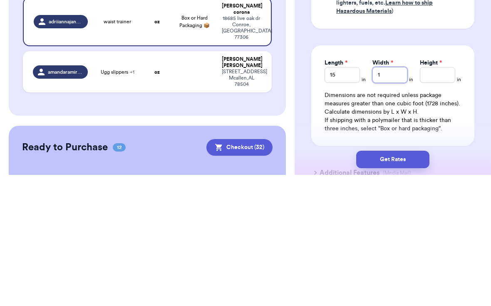
type input "12"
click at [341, 199] on input "Height *" at bounding box center [437, 207] width 35 height 16
type input "1"
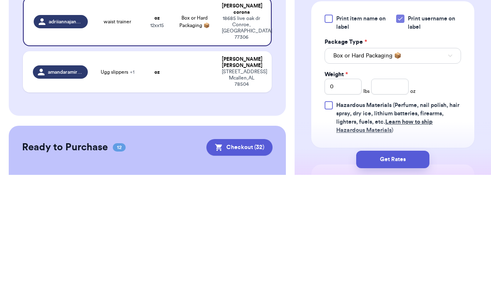
scroll to position [261, 0]
type input "10"
click at [338, 210] on input "0" at bounding box center [342, 218] width 37 height 16
type input "8"
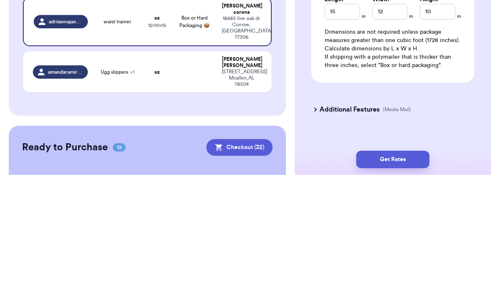
scroll to position [444, 0]
type input "8"
click at [341, 231] on div "Additional Features (Media Mail)" at bounding box center [387, 241] width 163 height 20
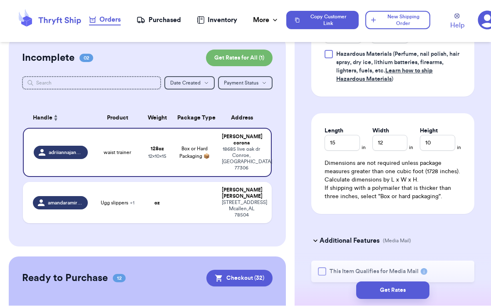
click at [341, 281] on button "Get Rates" at bounding box center [392, 289] width 73 height 17
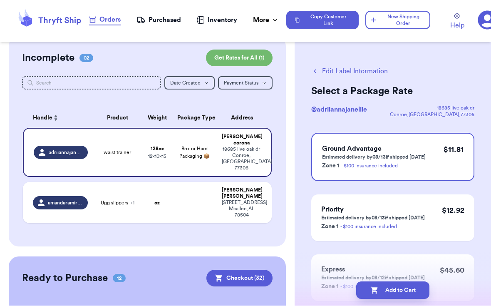
click at [341, 281] on button "Add to Cart" at bounding box center [392, 289] width 73 height 17
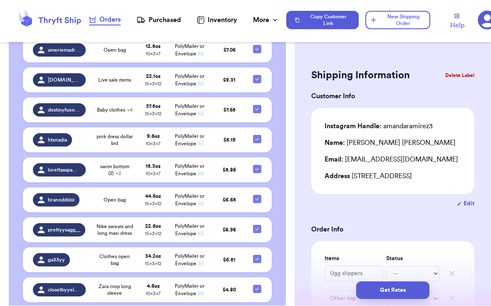
scroll to position [422, 0]
